Goal: Information Seeking & Learning: Learn about a topic

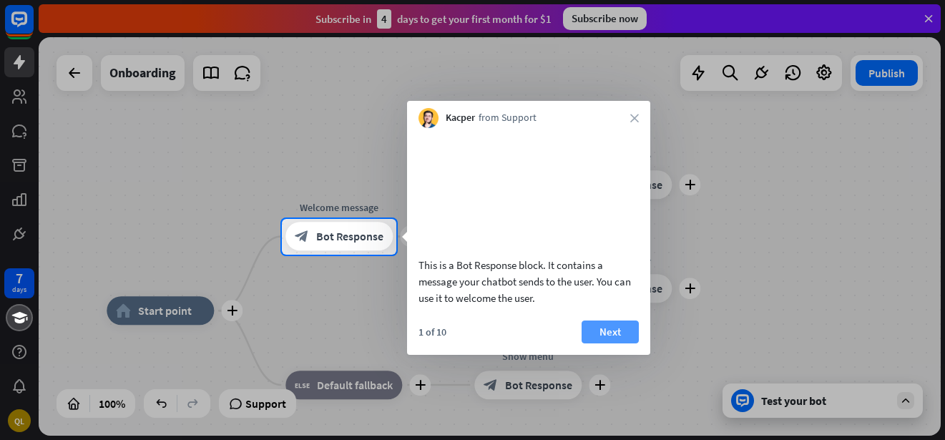
click at [605, 343] on button "Next" at bounding box center [609, 331] width 57 height 23
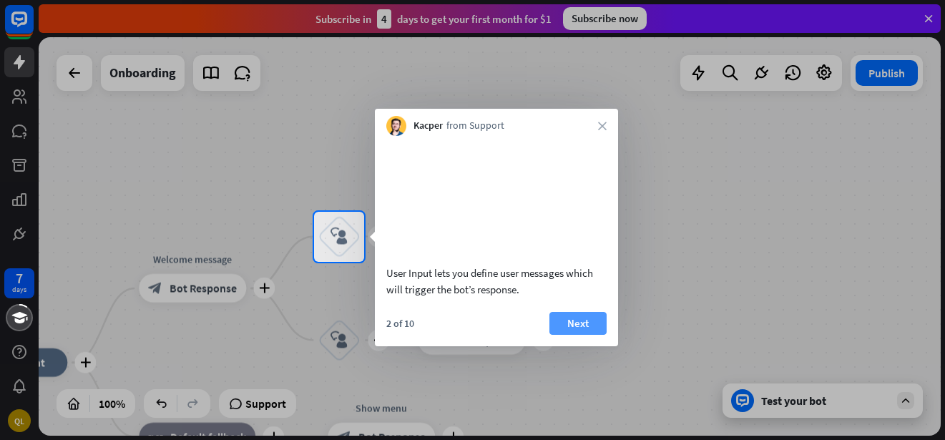
click at [589, 335] on button "Next" at bounding box center [577, 323] width 57 height 23
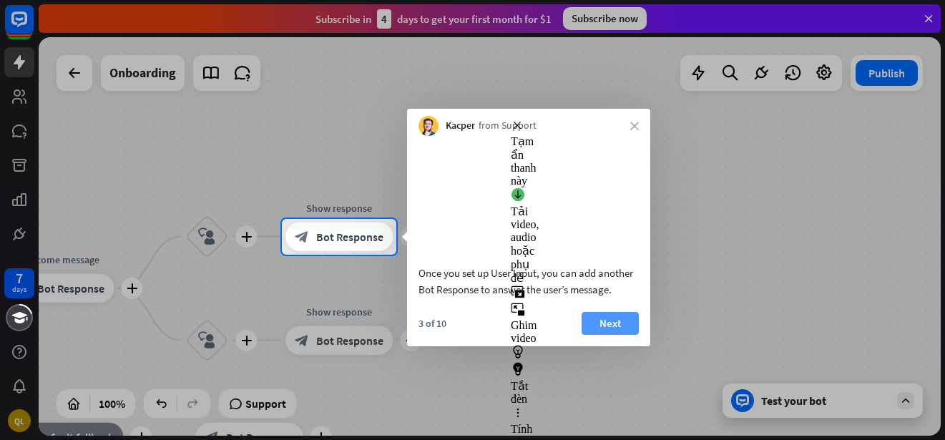
click at [607, 335] on button "Next" at bounding box center [609, 323] width 57 height 23
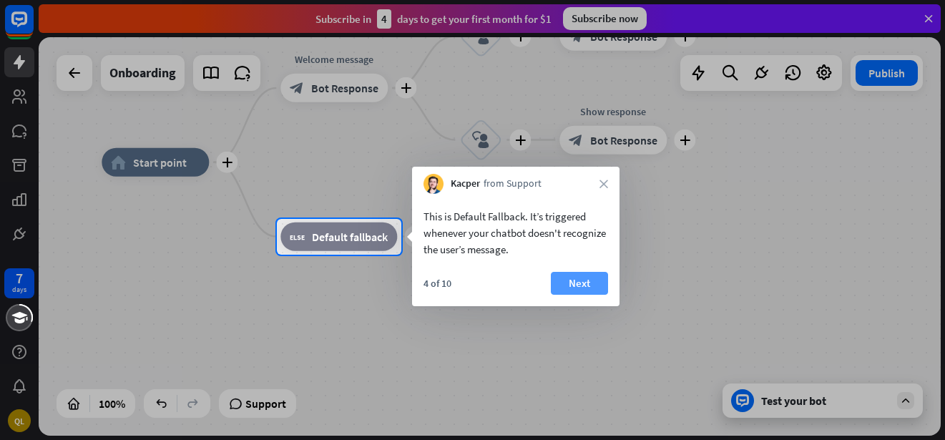
click at [576, 285] on button "Next" at bounding box center [579, 283] width 57 height 23
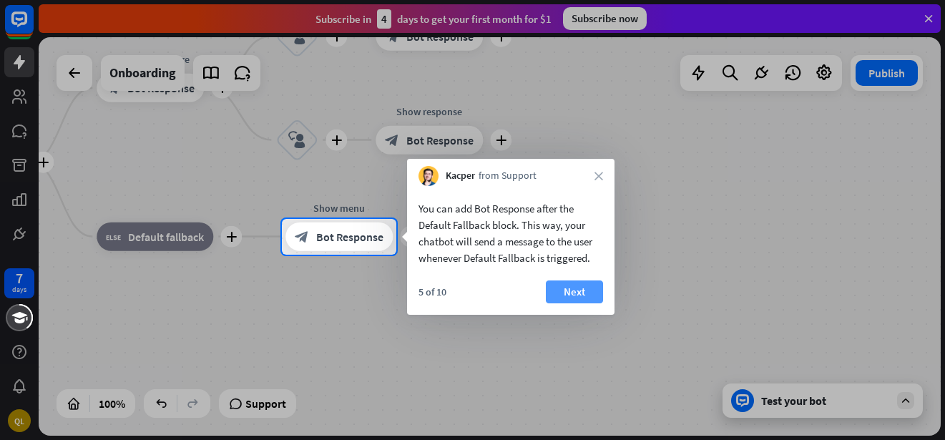
click at [576, 289] on button "Next" at bounding box center [574, 291] width 57 height 23
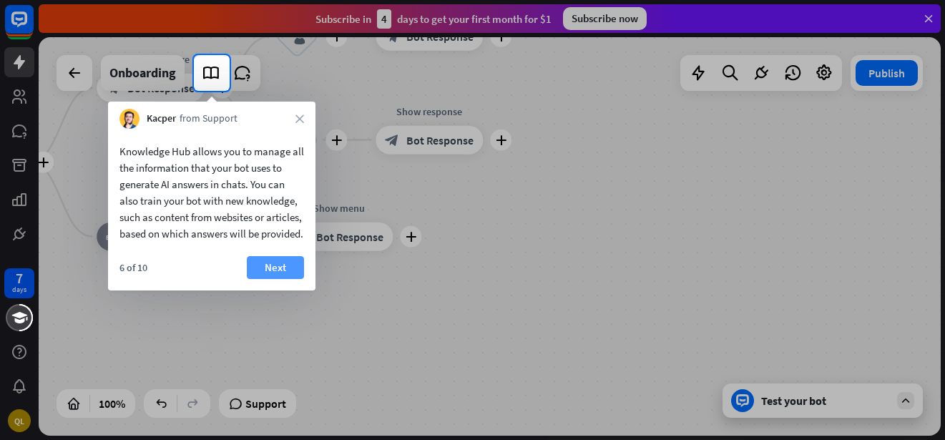
click at [281, 279] on button "Next" at bounding box center [275, 267] width 57 height 23
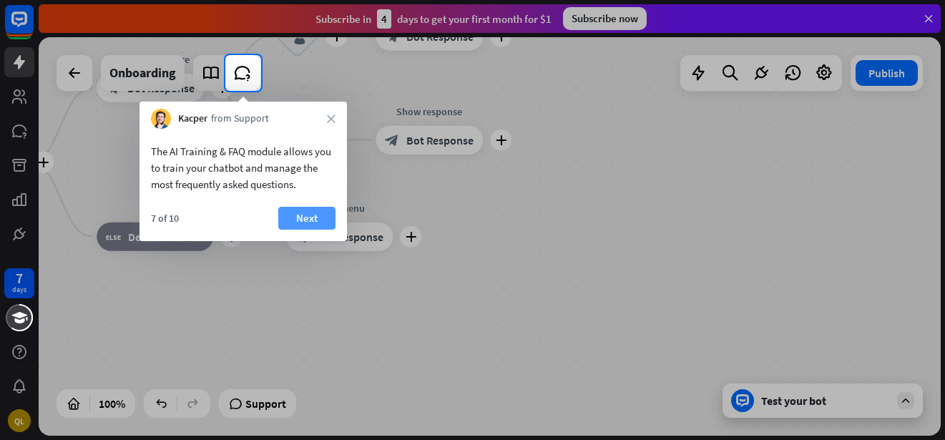
click at [295, 218] on button "Next" at bounding box center [306, 218] width 57 height 23
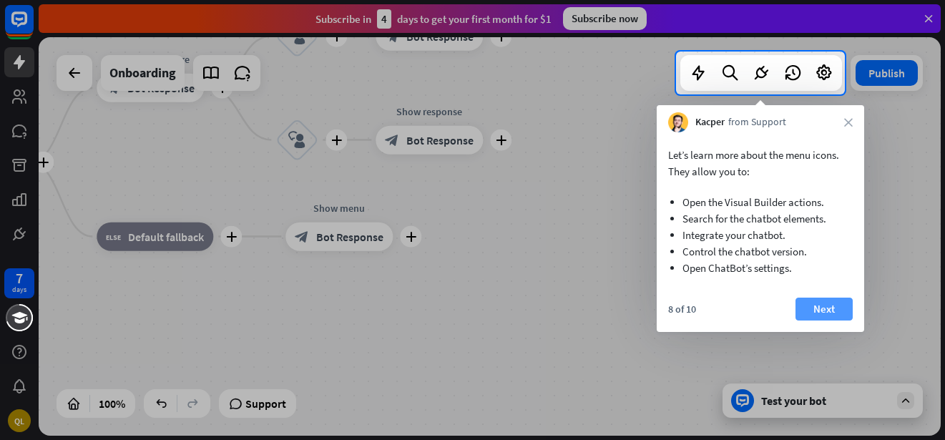
click at [821, 313] on button "Next" at bounding box center [823, 309] width 57 height 23
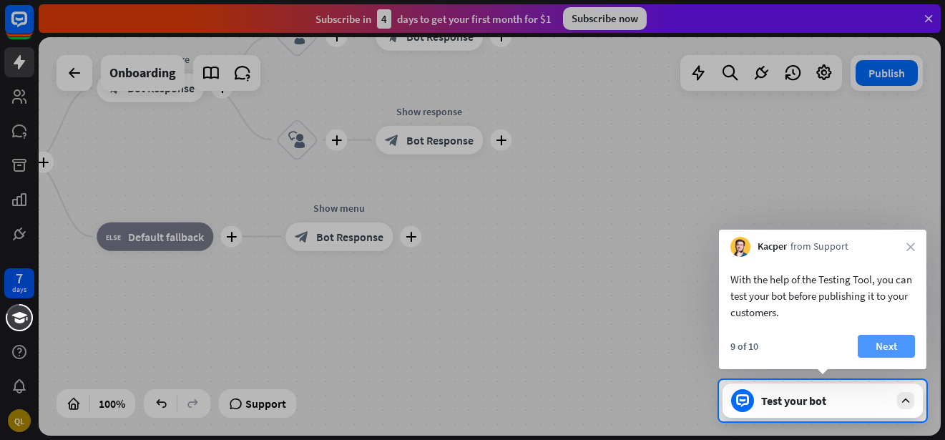
click at [890, 344] on button "Next" at bounding box center [886, 346] width 57 height 23
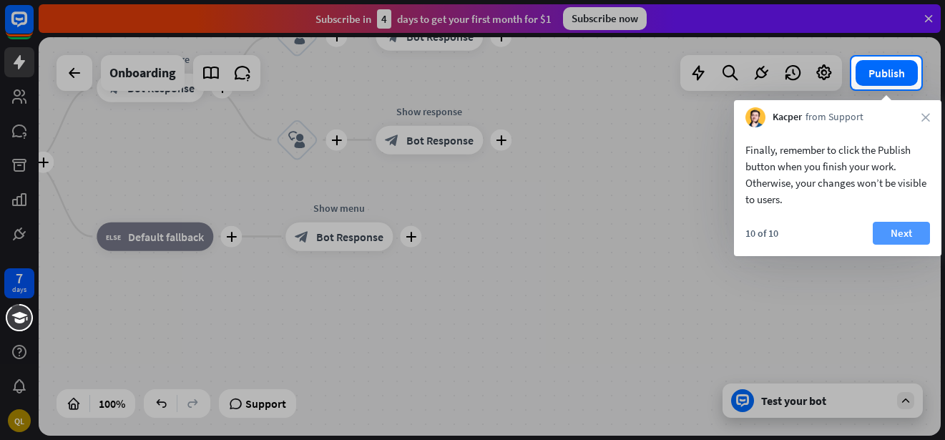
click at [900, 230] on button "Next" at bounding box center [901, 233] width 57 height 23
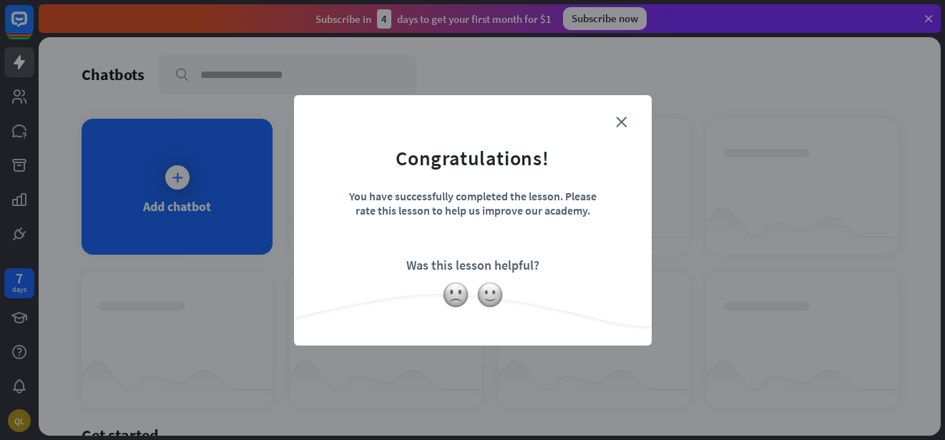
click at [610, 120] on form "Congratulations! You have successfully completed the lesson. Please rate this l…" at bounding box center [473, 198] width 322 height 171
click at [620, 119] on icon "close" at bounding box center [621, 122] width 11 height 11
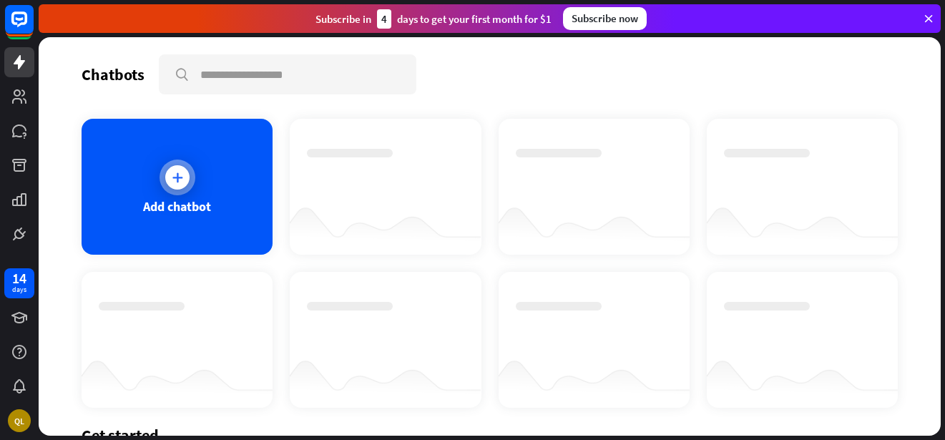
click at [182, 180] on icon at bounding box center [177, 177] width 14 height 14
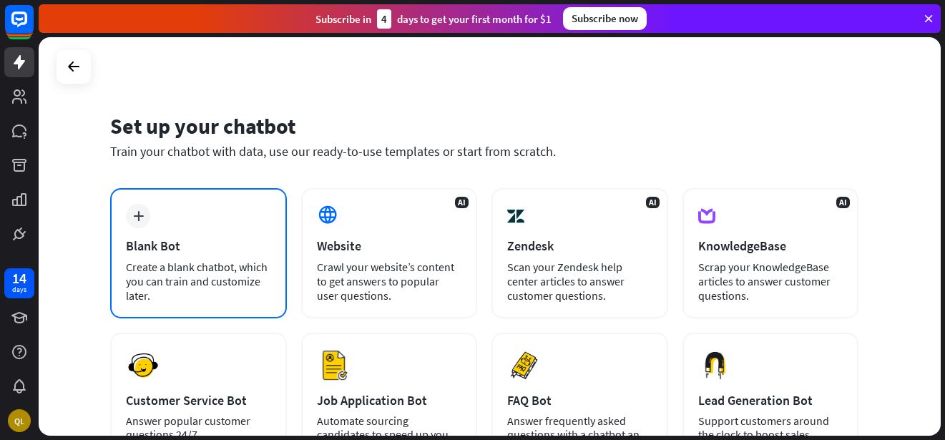
click at [155, 255] on div "plus Blank Bot Create a blank chatbot, which you can train and customize later." at bounding box center [198, 253] width 177 height 130
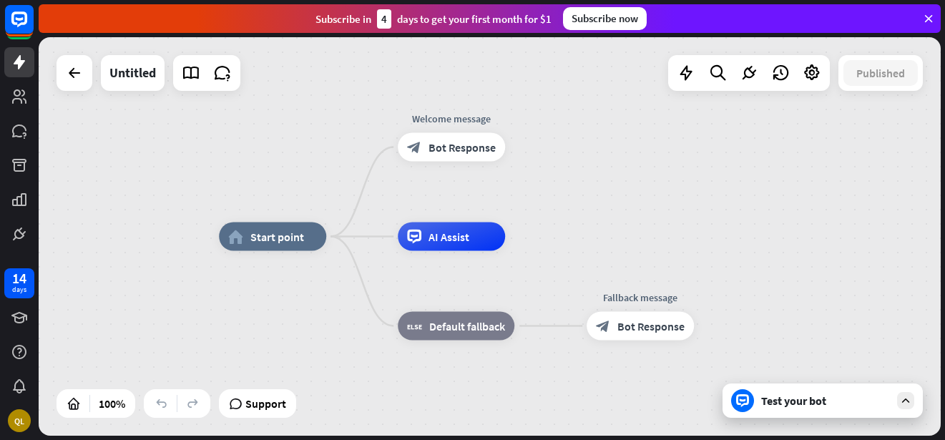
click at [908, 401] on icon at bounding box center [905, 400] width 13 height 13
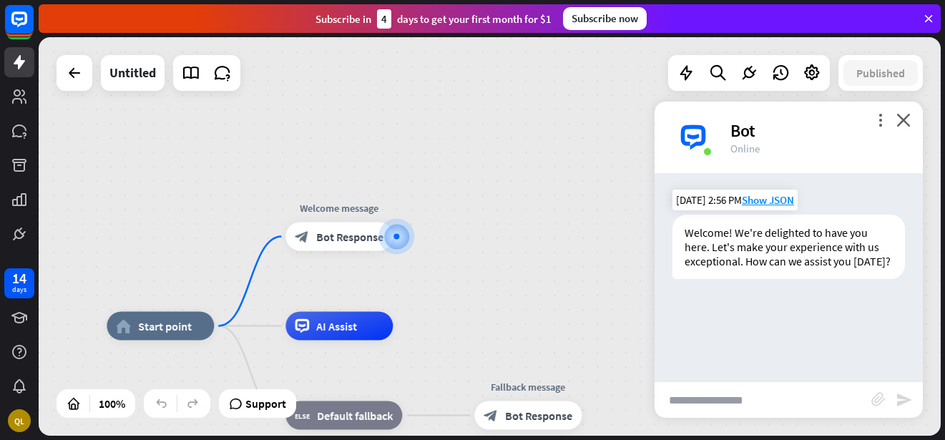
click at [740, 245] on div "Welcome! We're delighted to have you here. Let's make your experience with us e…" at bounding box center [788, 247] width 232 height 64
click at [765, 196] on span "Show JSON" at bounding box center [768, 200] width 52 height 14
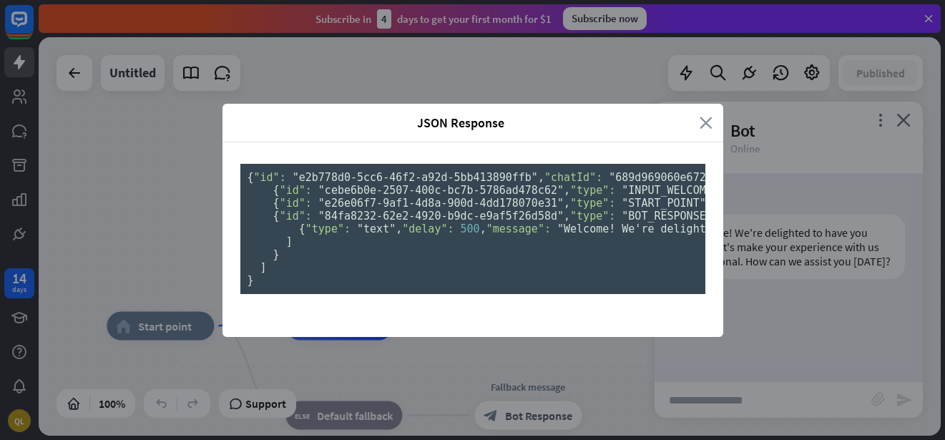
click at [699, 114] on icon "close" at bounding box center [705, 122] width 13 height 16
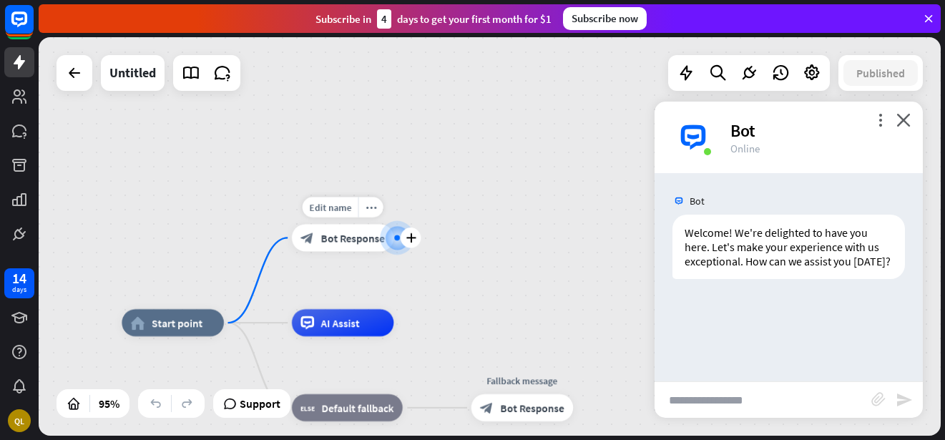
click at [398, 238] on div at bounding box center [397, 238] width 6 height 6
click at [453, 137] on div "home_2 Start point Welcome message block_bot_response Bot Response AI Assist bl…" at bounding box center [490, 236] width 902 height 398
click at [903, 124] on icon "close" at bounding box center [903, 120] width 14 height 14
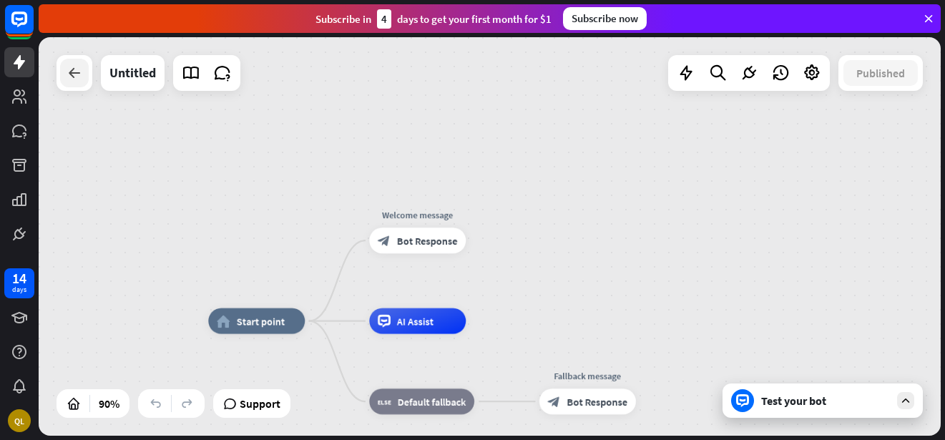
click at [77, 77] on icon at bounding box center [74, 72] width 17 height 17
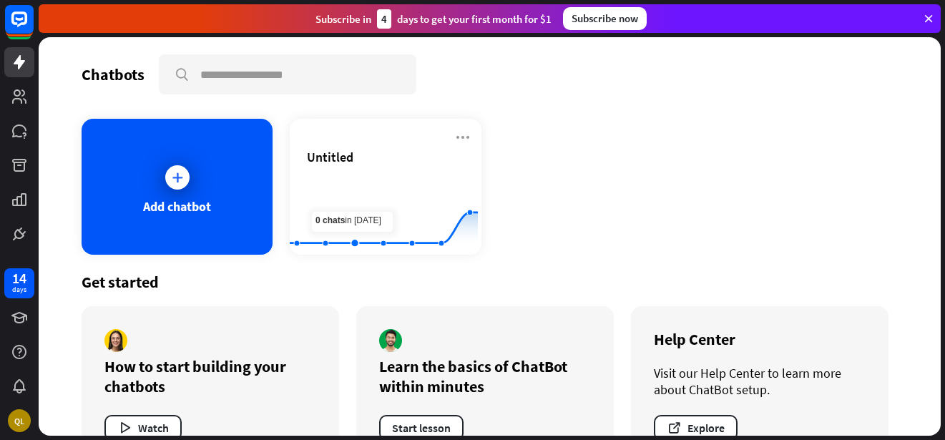
scroll to position [45, 0]
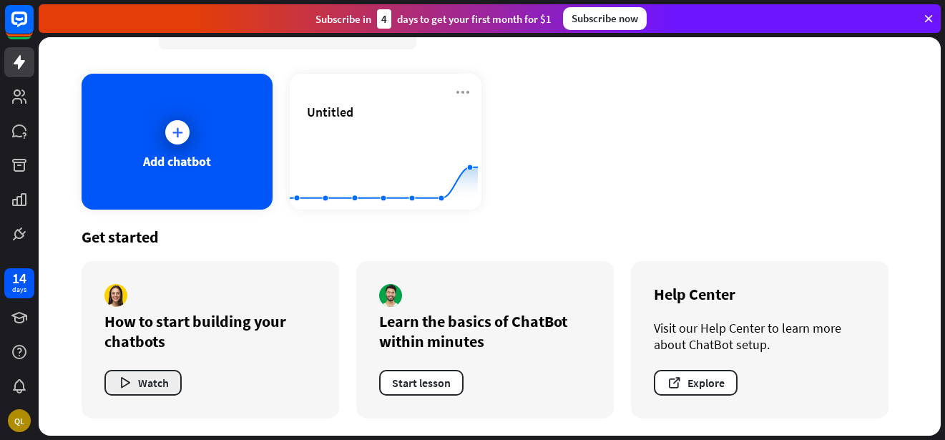
click at [149, 388] on button "Watch" at bounding box center [142, 383] width 77 height 26
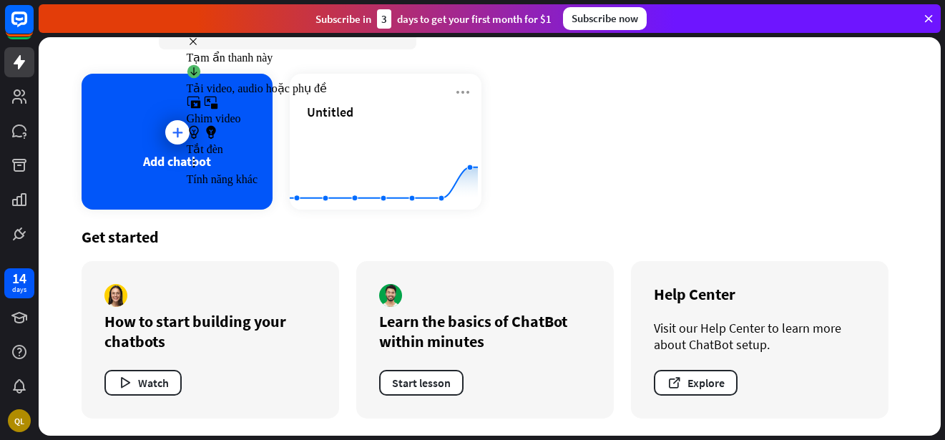
click at [790, 101] on div "close" at bounding box center [472, 220] width 945 height 440
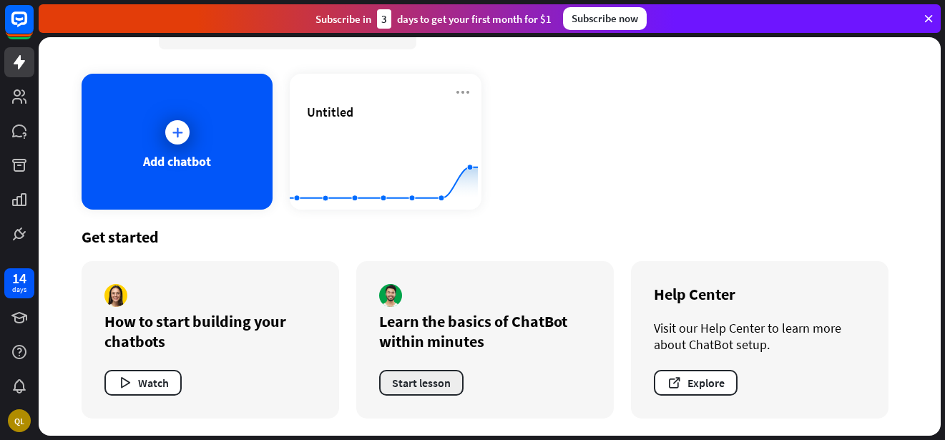
click at [415, 382] on button "Start lesson" at bounding box center [421, 383] width 84 height 26
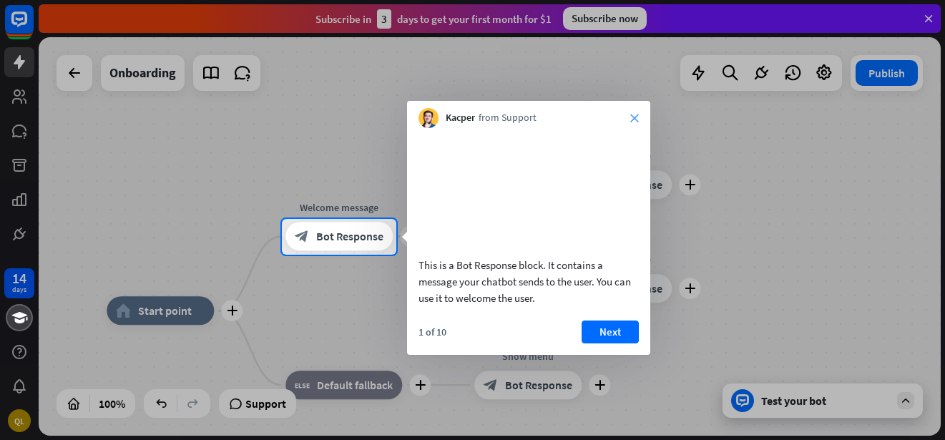
click at [634, 118] on icon "close" at bounding box center [634, 118] width 9 height 9
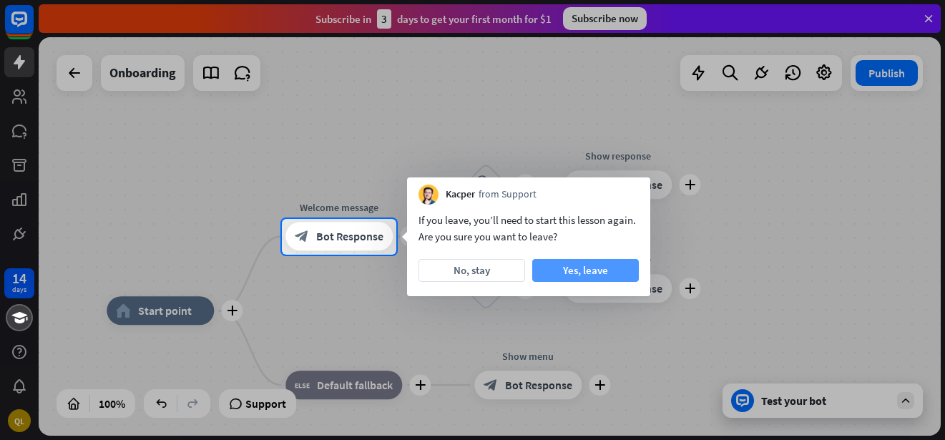
click at [596, 274] on button "Yes, leave" at bounding box center [585, 270] width 107 height 23
